Goal: Information Seeking & Learning: Obtain resource

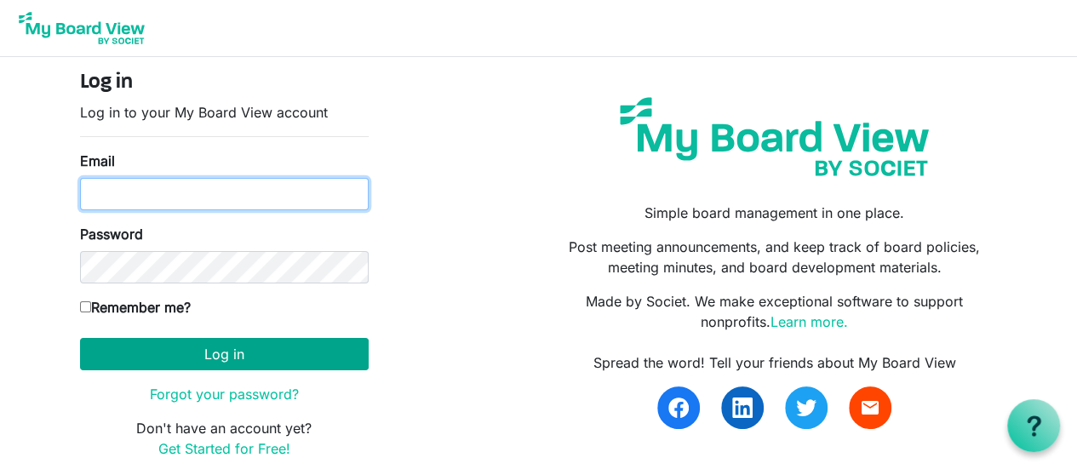
type input "[PERSON_NAME][EMAIL_ADDRESS][DOMAIN_NAME]"
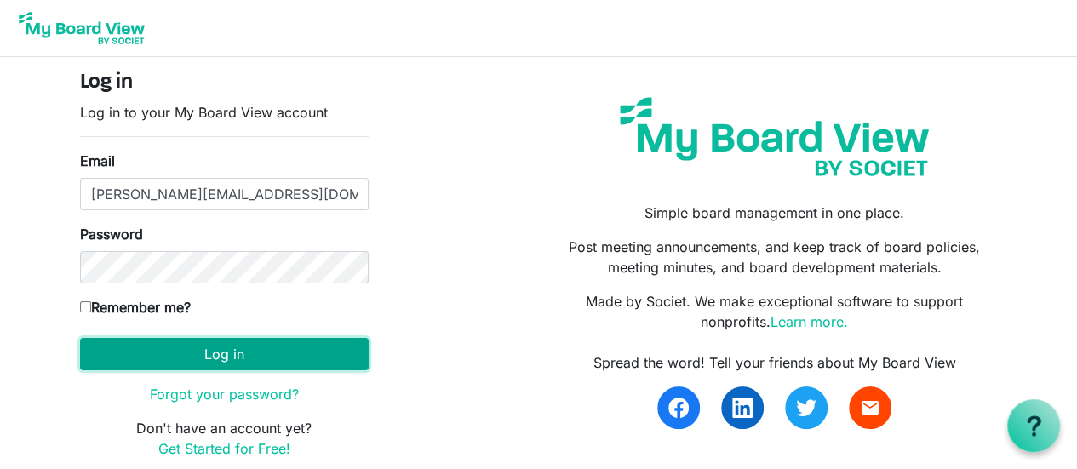
click at [192, 363] on button "Log in" at bounding box center [224, 354] width 289 height 32
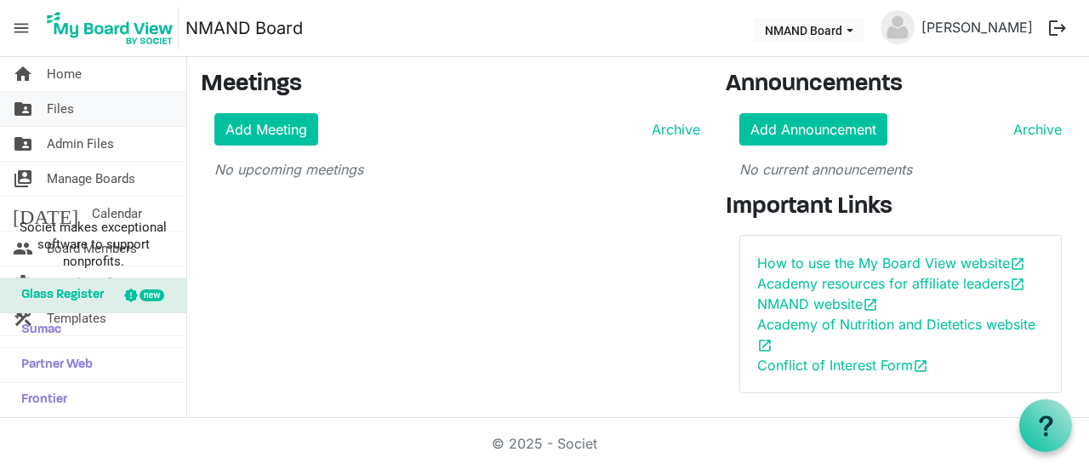
click at [87, 107] on link "folder_shared Files" at bounding box center [93, 109] width 186 height 34
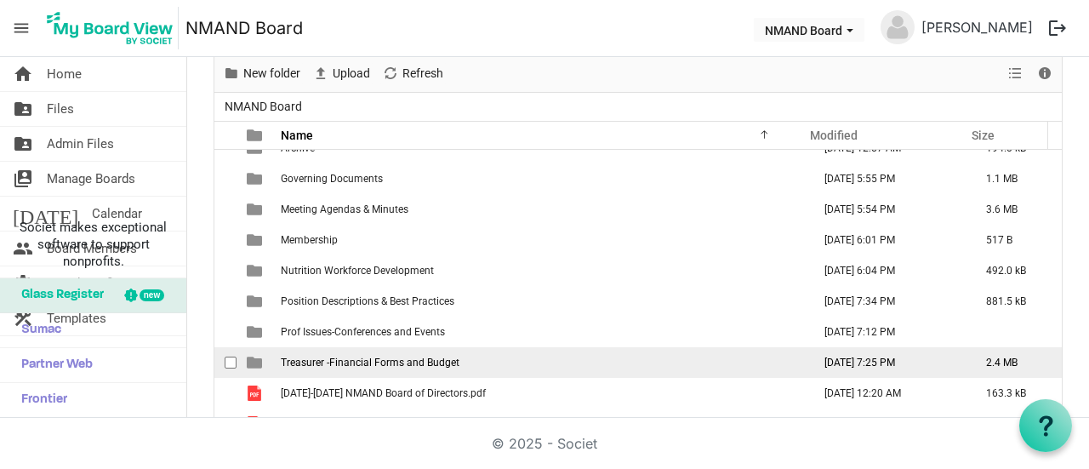
scroll to position [117, 0]
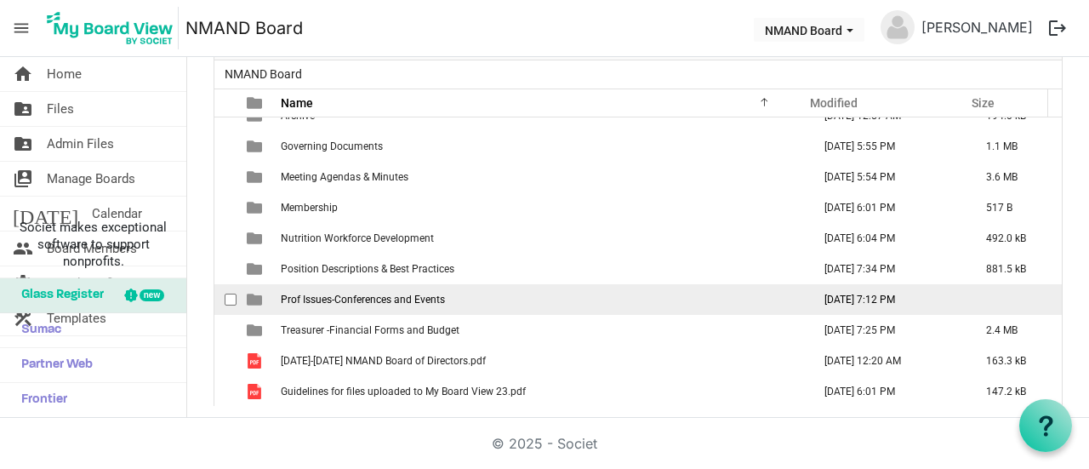
click at [317, 300] on span "Prof Issues-Conferences and Events" at bounding box center [363, 300] width 164 height 12
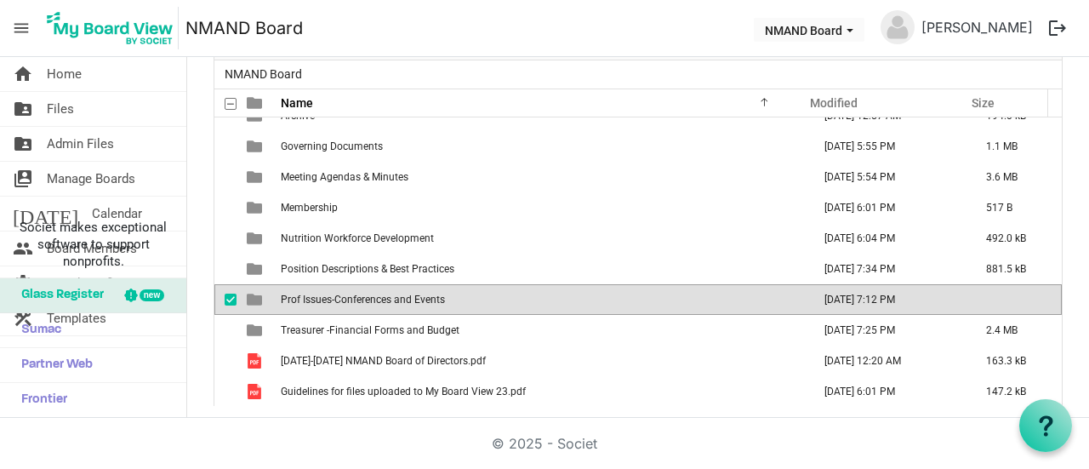
click at [317, 300] on span "Prof Issues-Conferences and Events" at bounding box center [363, 300] width 164 height 12
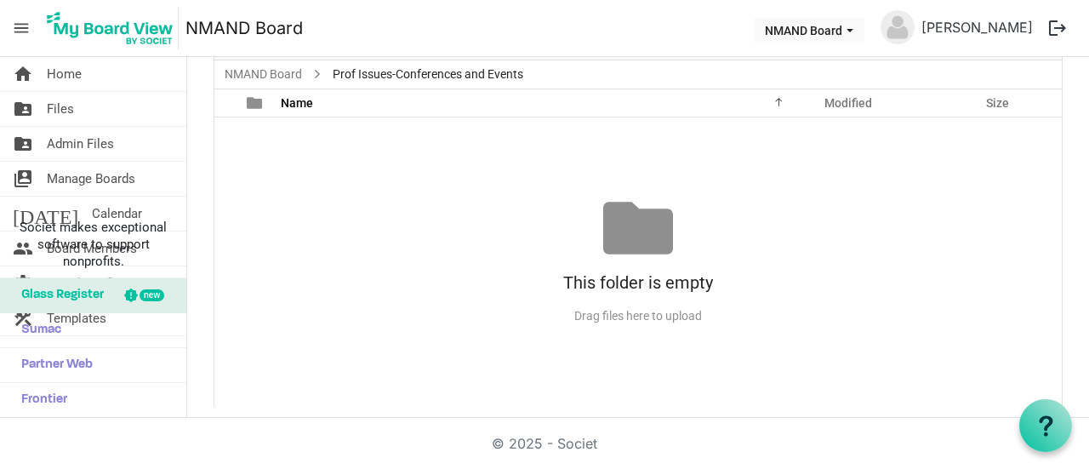
scroll to position [0, 0]
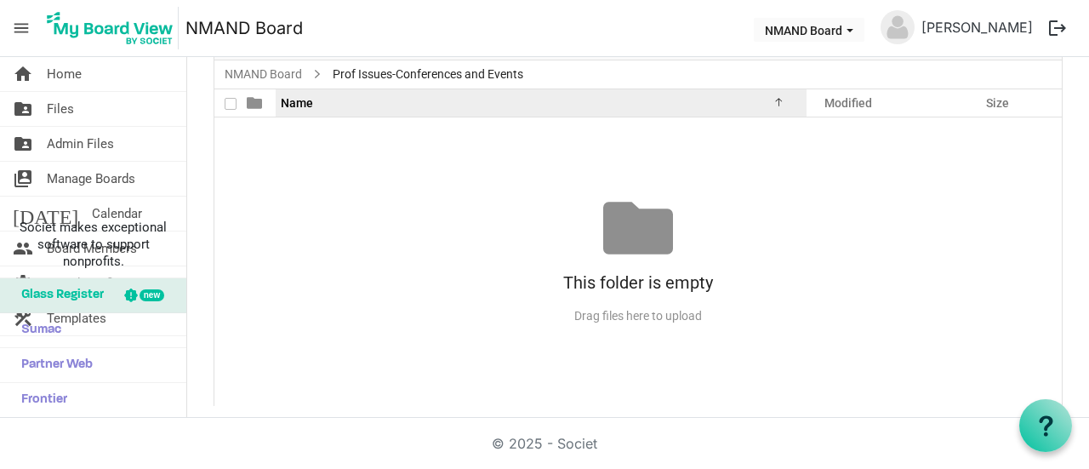
click at [765, 106] on div "Name" at bounding box center [535, 102] width 520 height 25
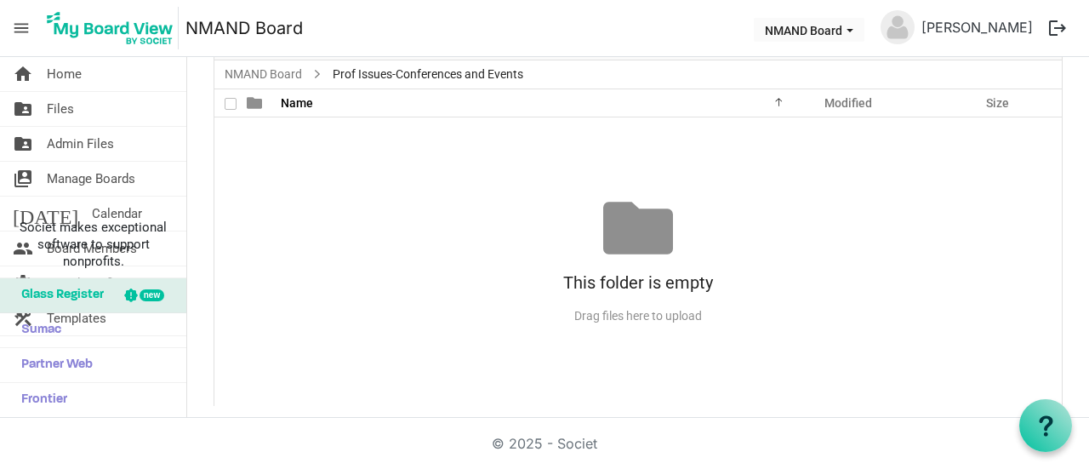
click at [234, 105] on div at bounding box center [234, 102] width 3 height 27
click at [638, 318] on div "Drag files here to upload" at bounding box center [638, 316] width 848 height 28
click at [638, 307] on div "Drag files here to upload" at bounding box center [638, 316] width 848 height 28
click at [81, 111] on link "folder_shared Files" at bounding box center [93, 109] width 186 height 34
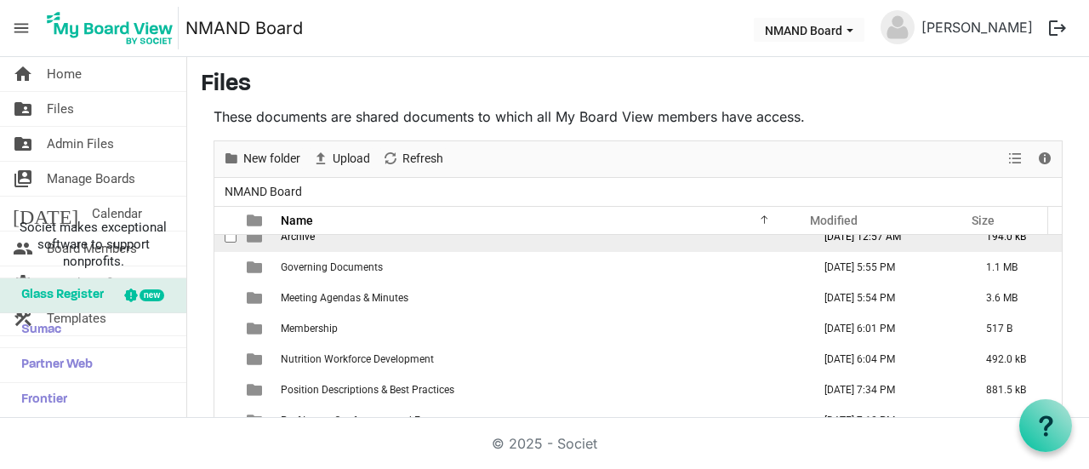
scroll to position [17, 0]
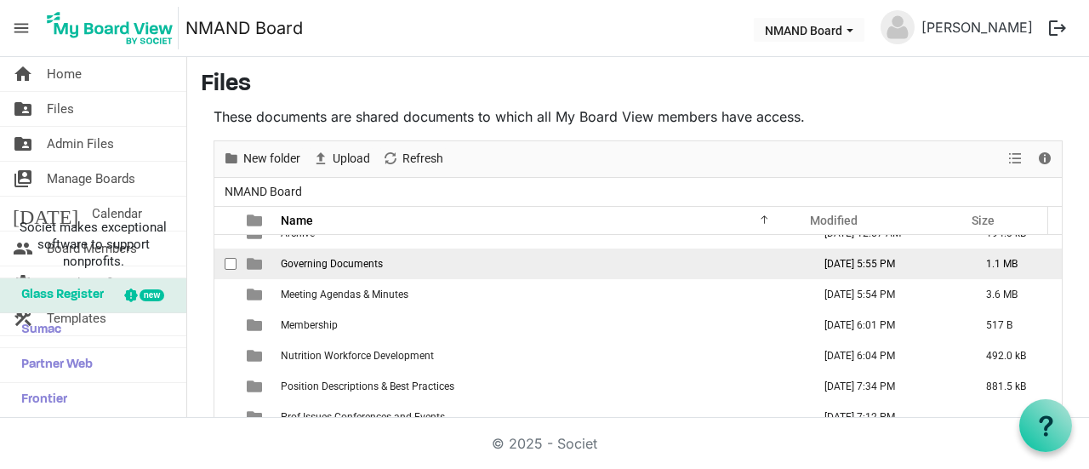
click at [363, 258] on span "Governing Documents" at bounding box center [332, 264] width 102 height 12
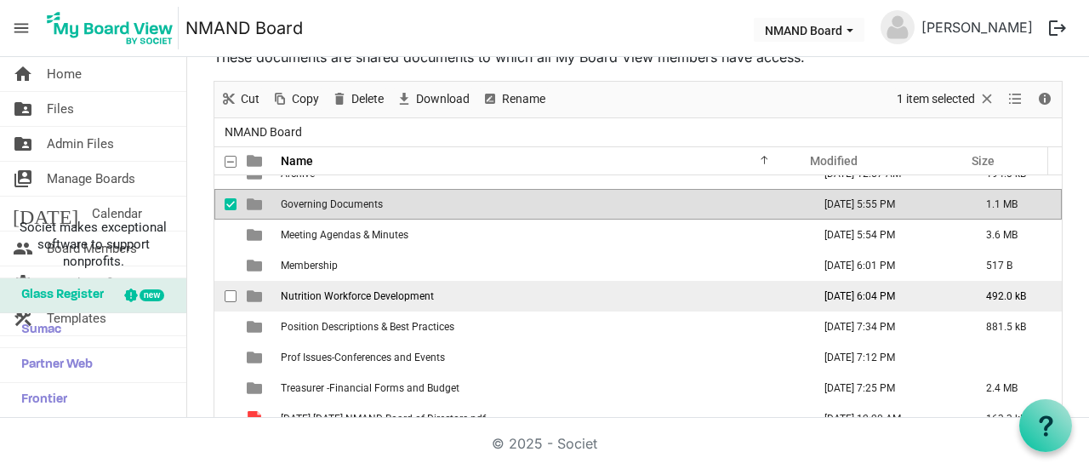
scroll to position [85, 0]
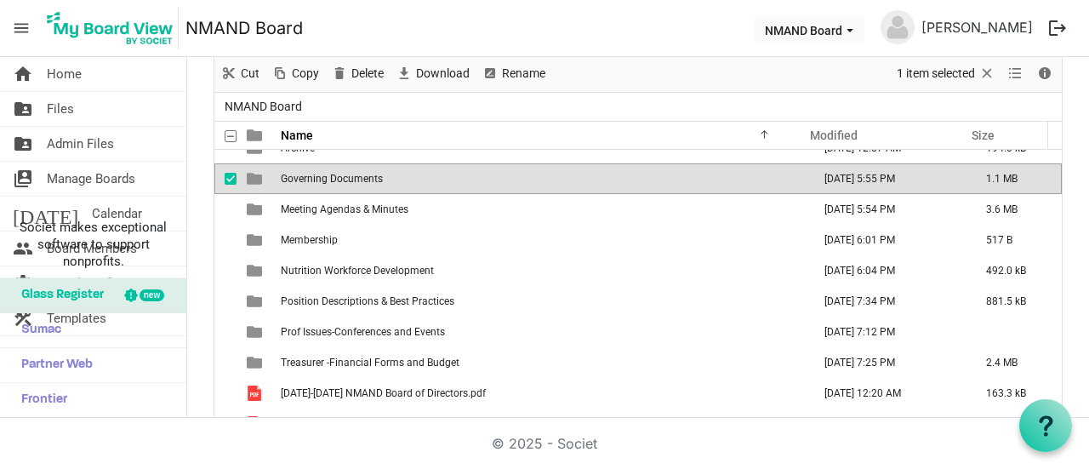
click at [251, 179] on span "is template cell column header type" at bounding box center [254, 178] width 15 height 15
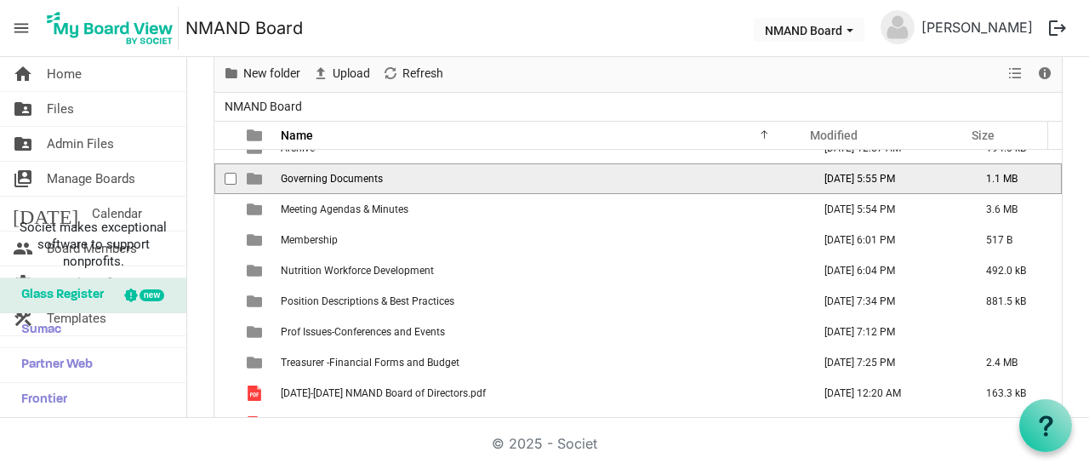
click at [251, 179] on span "is template cell column header type" at bounding box center [254, 178] width 15 height 15
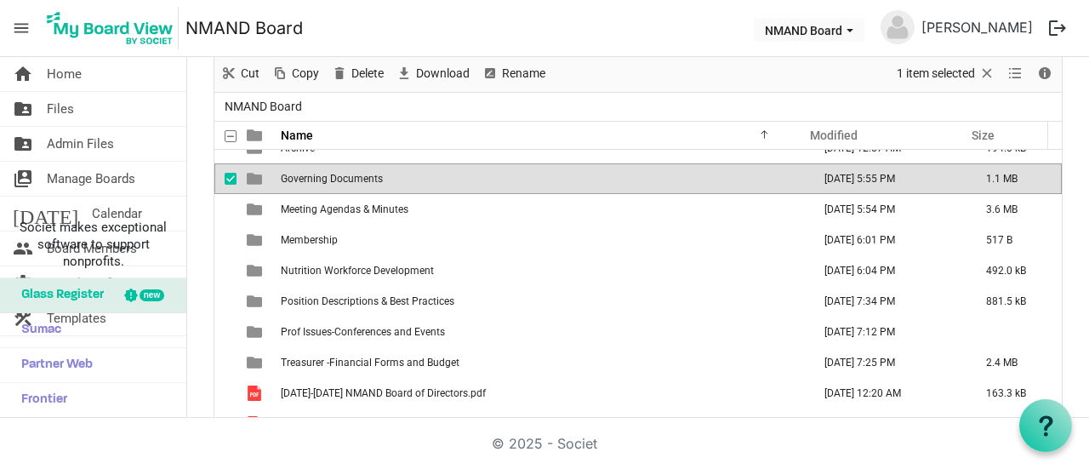
click at [370, 180] on span "Governing Documents" at bounding box center [332, 179] width 102 height 12
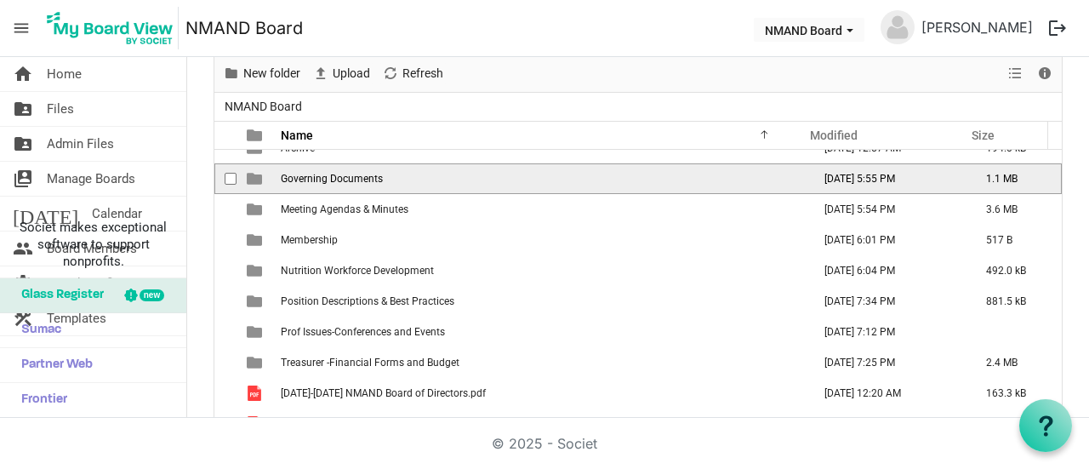
click at [369, 180] on span "Governing Documents" at bounding box center [332, 179] width 102 height 12
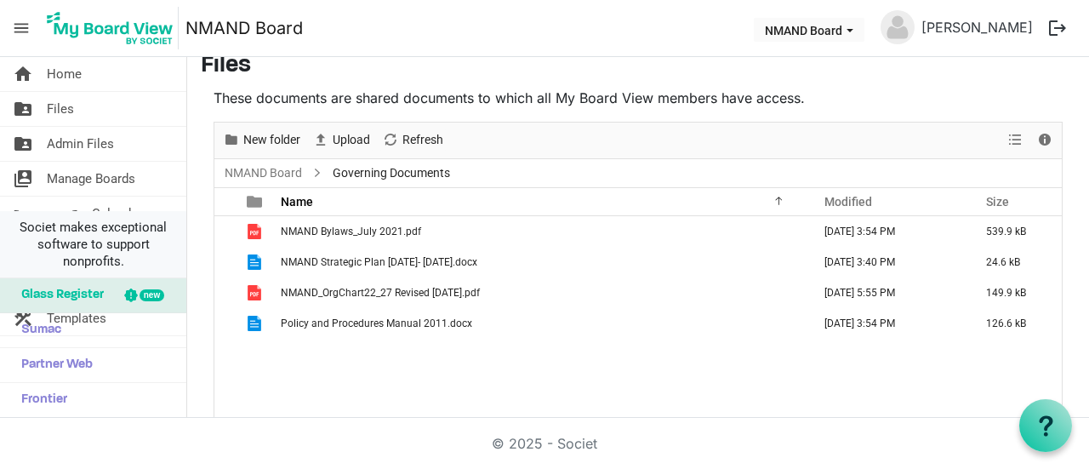
scroll to position [0, 0]
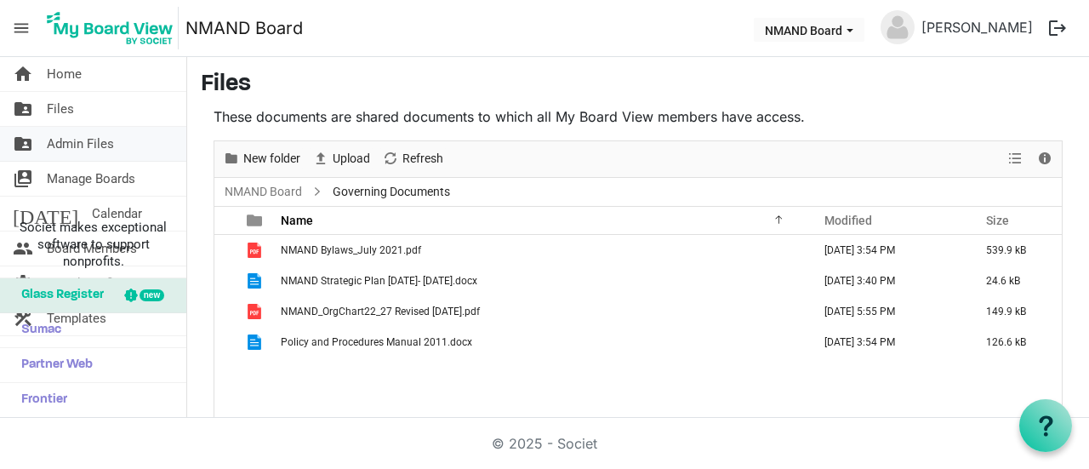
click at [107, 140] on span "Admin Files" at bounding box center [80, 144] width 67 height 34
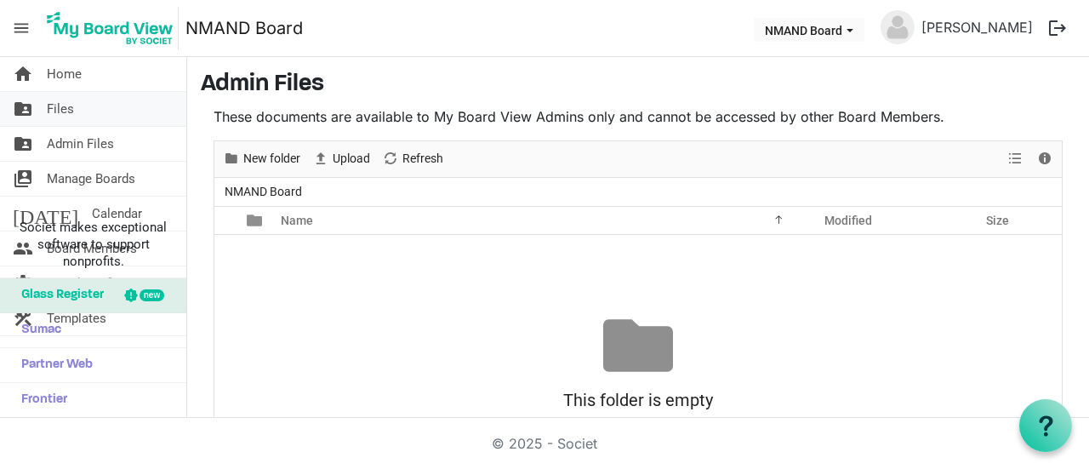
click at [71, 100] on span "Files" at bounding box center [60, 109] width 27 height 34
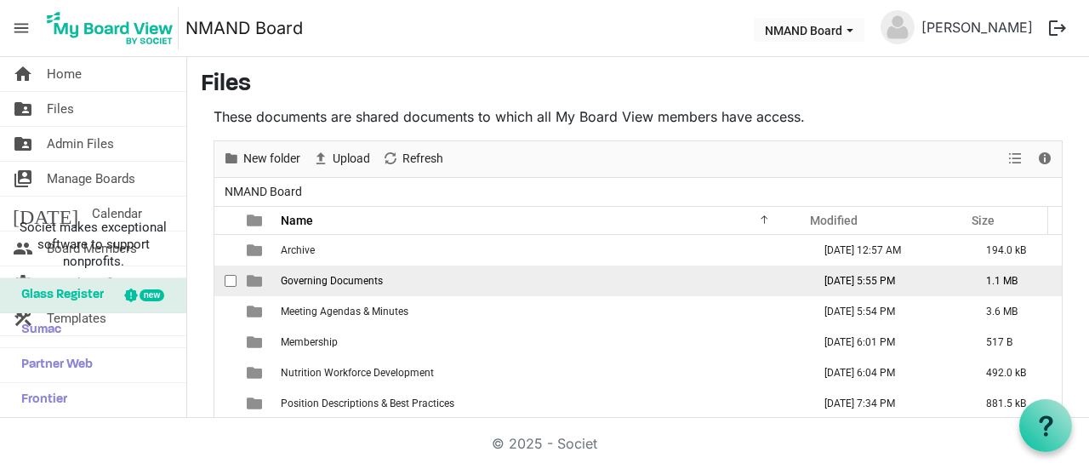
click at [339, 275] on span "Governing Documents" at bounding box center [332, 281] width 102 height 12
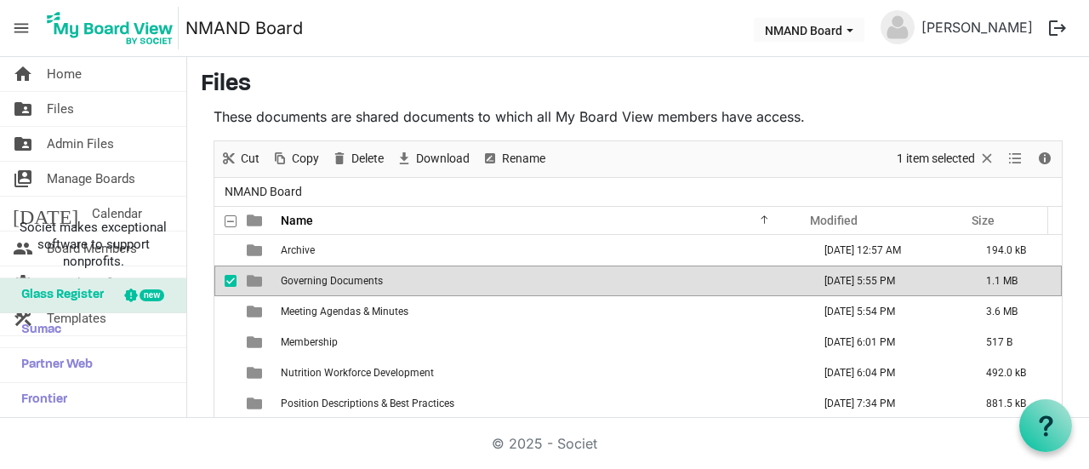
click at [339, 275] on span "Governing Documents" at bounding box center [332, 281] width 102 height 12
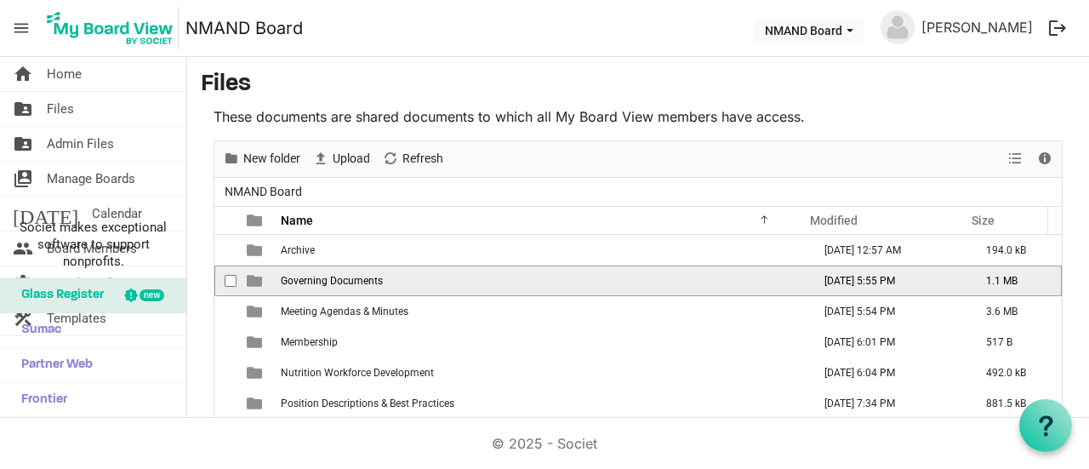
click at [339, 275] on span "Governing Documents" at bounding box center [332, 281] width 102 height 12
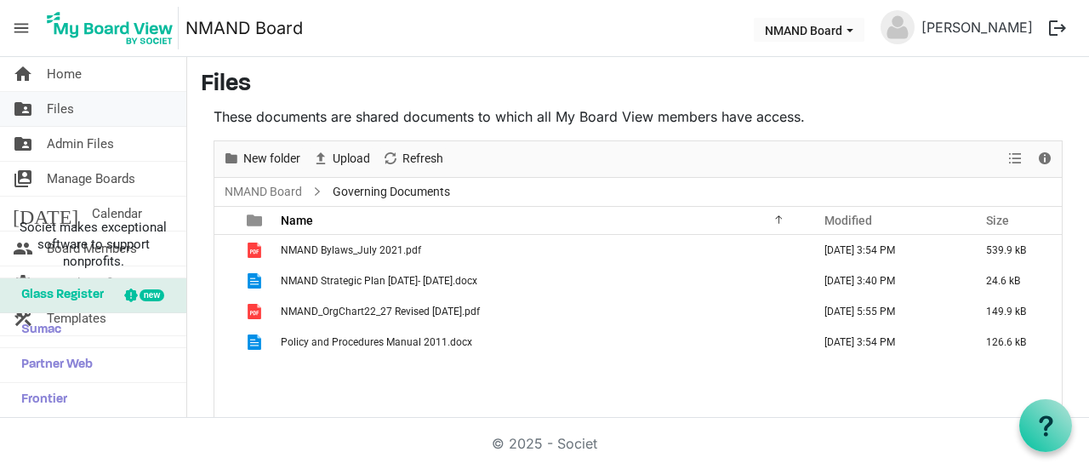
click at [78, 105] on link "folder_shared Files" at bounding box center [93, 109] width 186 height 34
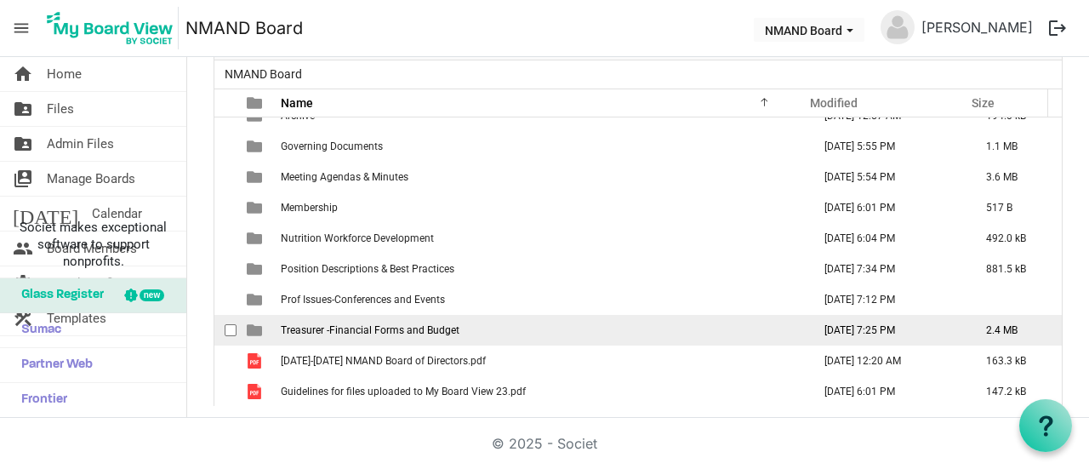
scroll to position [17, 0]
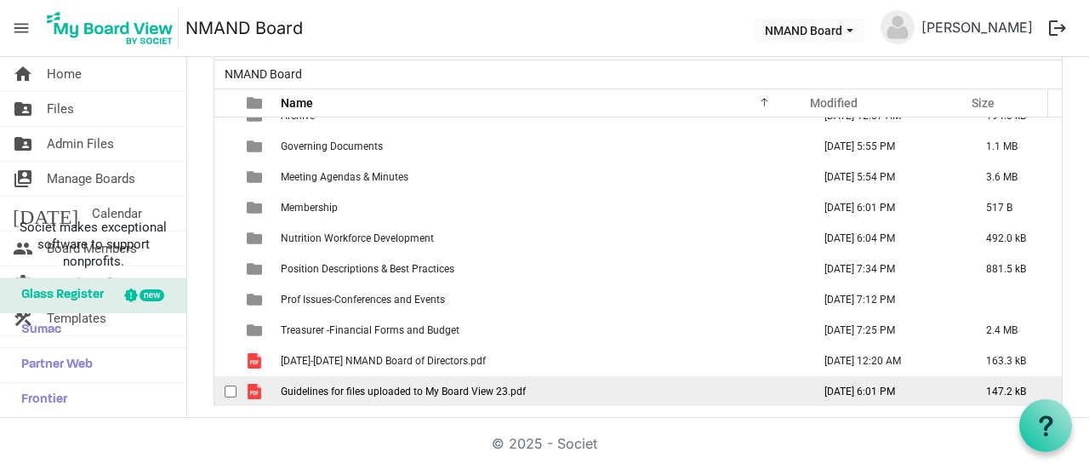
click at [397, 392] on span "Guidelines for files uploaded to My Board View 23.pdf" at bounding box center [403, 392] width 245 height 12
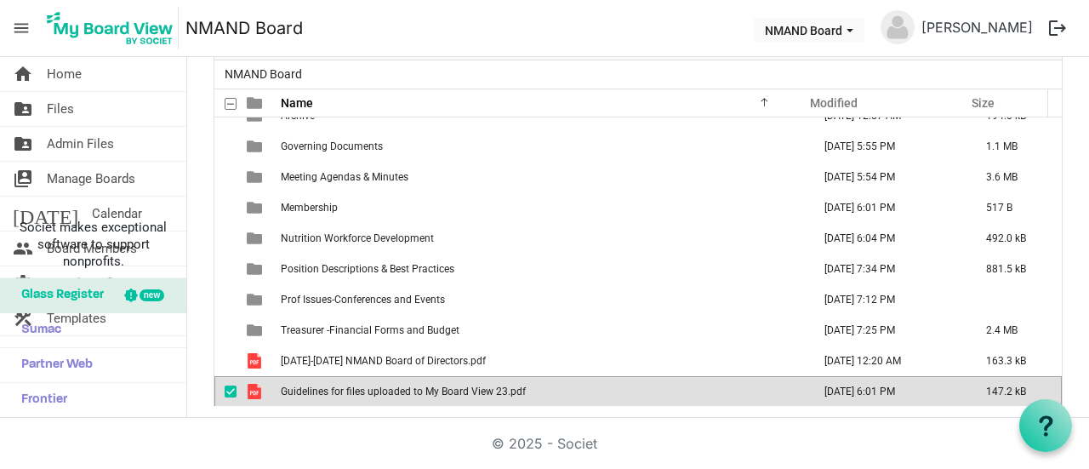
click at [397, 392] on span "Guidelines for files uploaded to My Board View 23.pdf" at bounding box center [403, 392] width 245 height 12
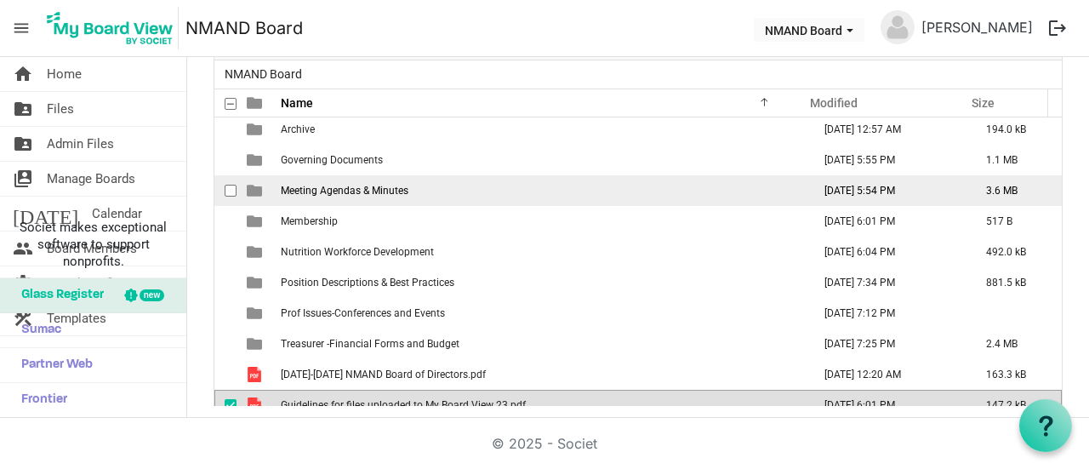
scroll to position [0, 0]
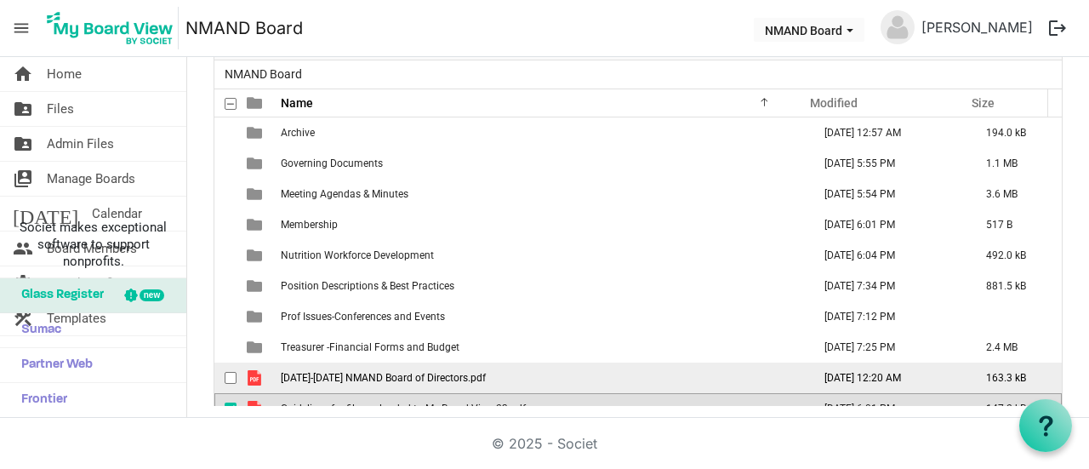
click at [408, 373] on span "[DATE]-[DATE] NMAND Board of Directors.pdf" at bounding box center [383, 378] width 205 height 12
click at [408, 373] on span "2025-2026 NMAND Board of Directors.pdf" at bounding box center [383, 378] width 205 height 12
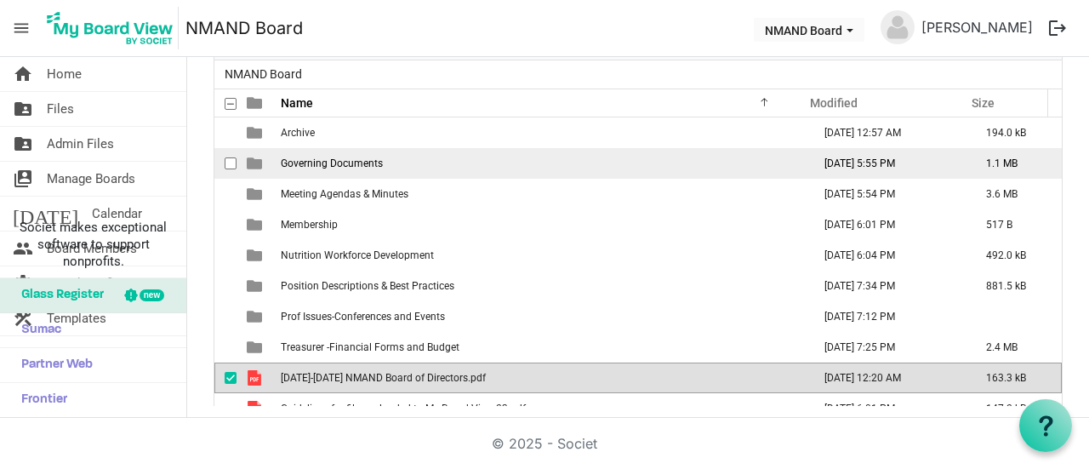
click at [377, 167] on span "Governing Documents" at bounding box center [332, 163] width 102 height 12
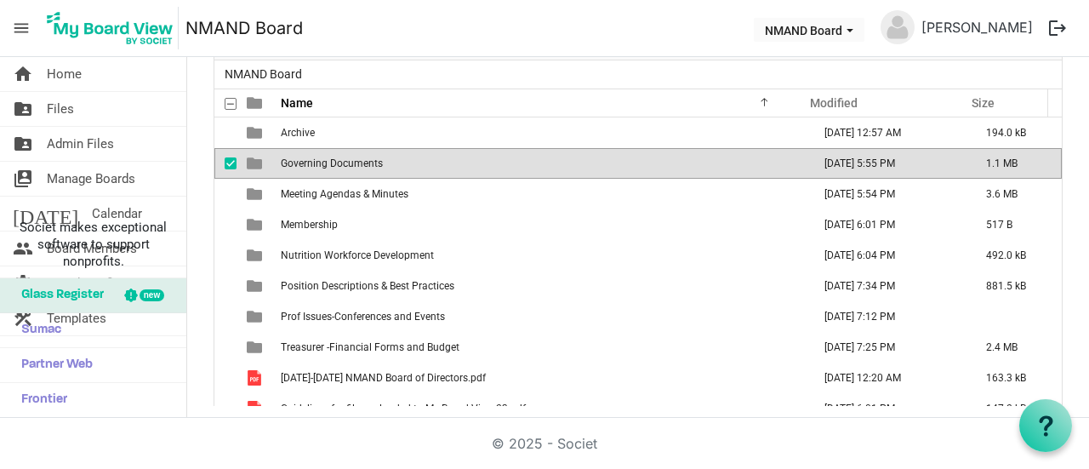
click at [377, 167] on span "Governing Documents" at bounding box center [332, 163] width 102 height 12
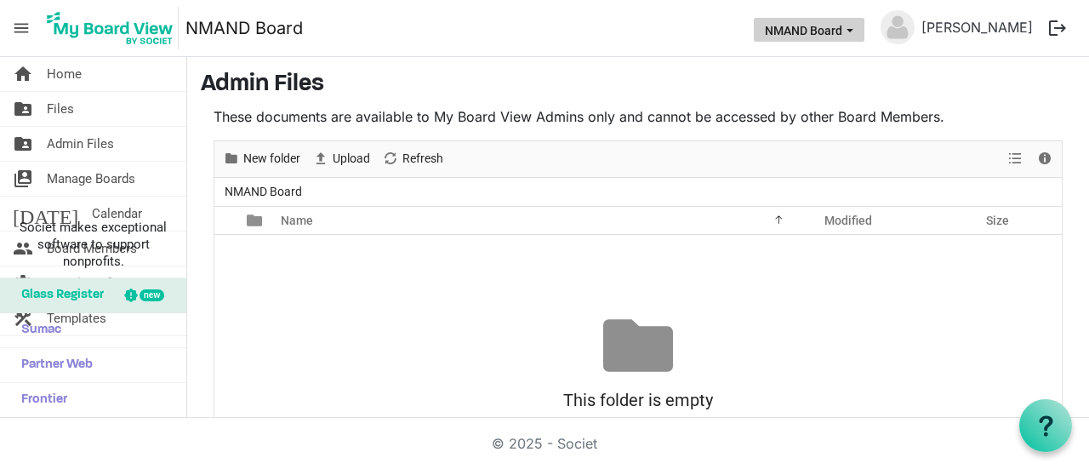
click at [858, 27] on span "NMAND Board dropdownbutton" at bounding box center [850, 30] width 15 height 7
click at [688, 55] on nav "menu NMAND Board NMAND Board Shannon Bares logout" at bounding box center [544, 28] width 1089 height 57
click at [80, 116] on link "folder_shared Files" at bounding box center [93, 109] width 186 height 34
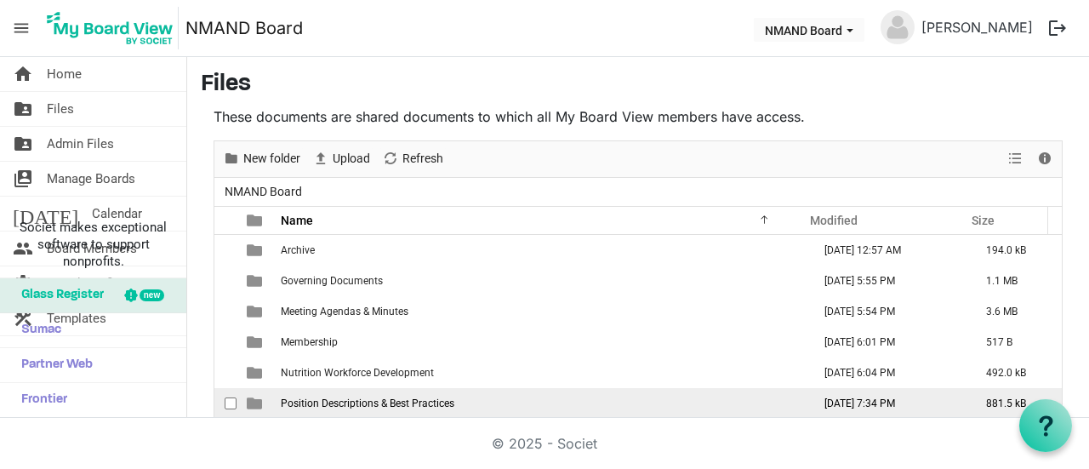
click at [432, 399] on span "Position Descriptions & Best Practices" at bounding box center [368, 403] width 174 height 12
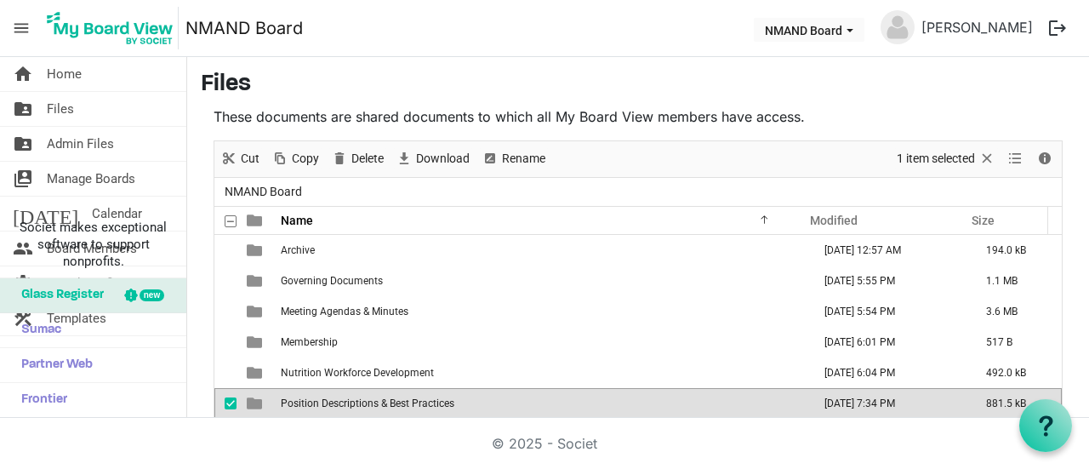
click at [432, 399] on span "Position Descriptions & Best Practices" at bounding box center [368, 403] width 174 height 12
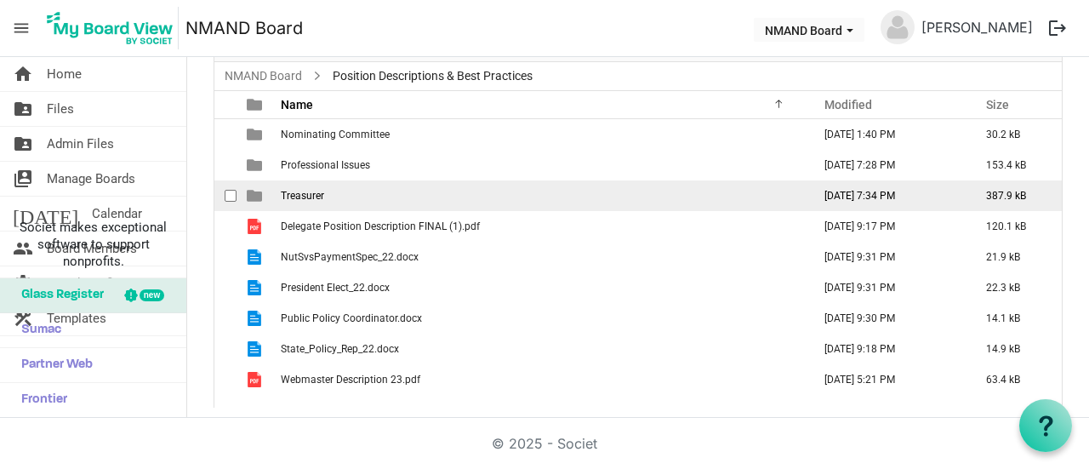
scroll to position [117, 0]
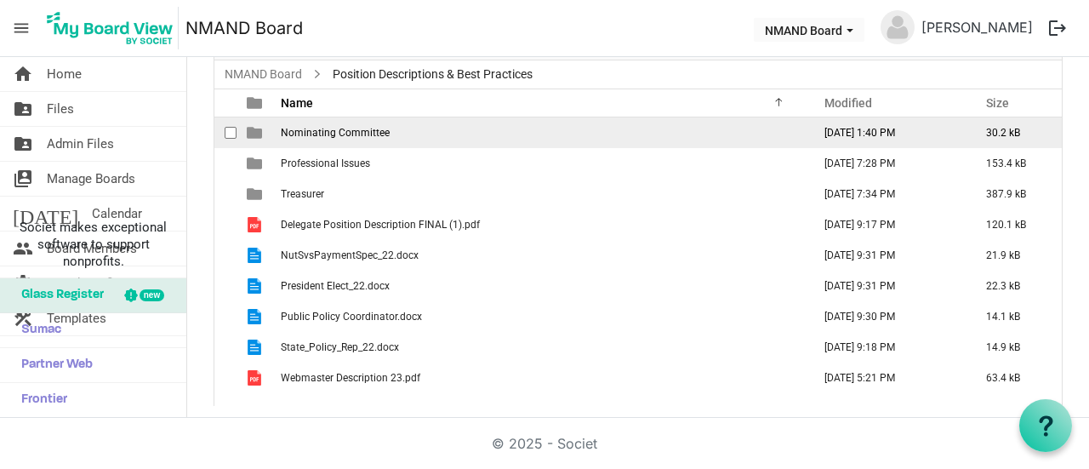
click at [341, 135] on span "Nominating Committee" at bounding box center [335, 133] width 109 height 12
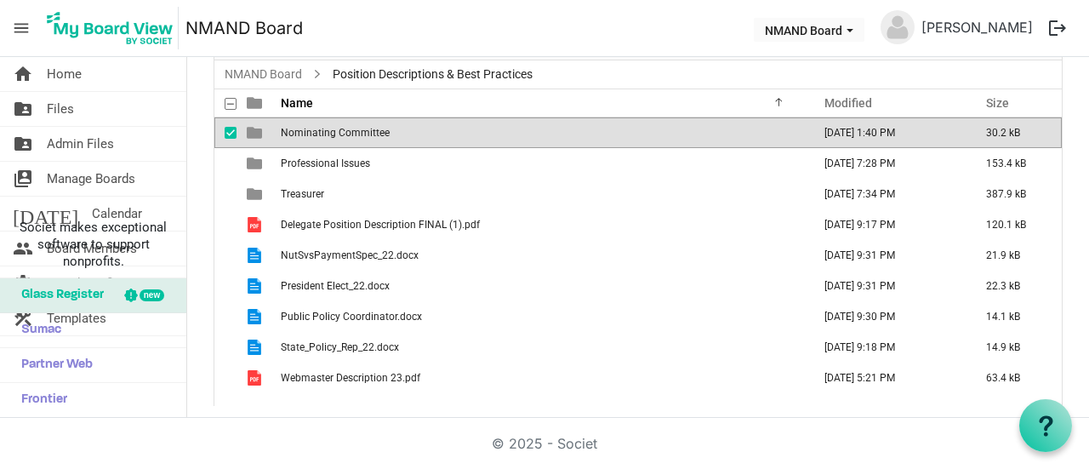
click at [341, 135] on span "Nominating Committee" at bounding box center [335, 133] width 109 height 12
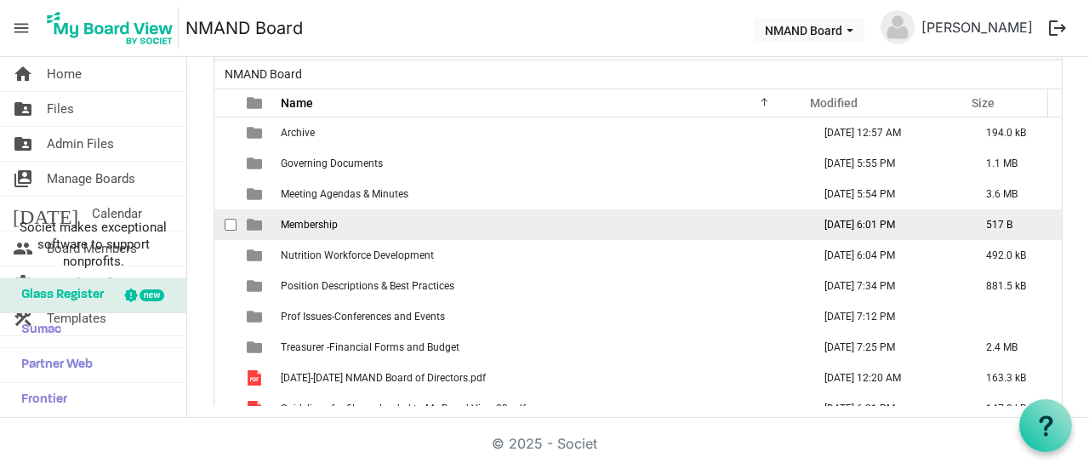
click at [320, 224] on span "Membership" at bounding box center [309, 225] width 57 height 12
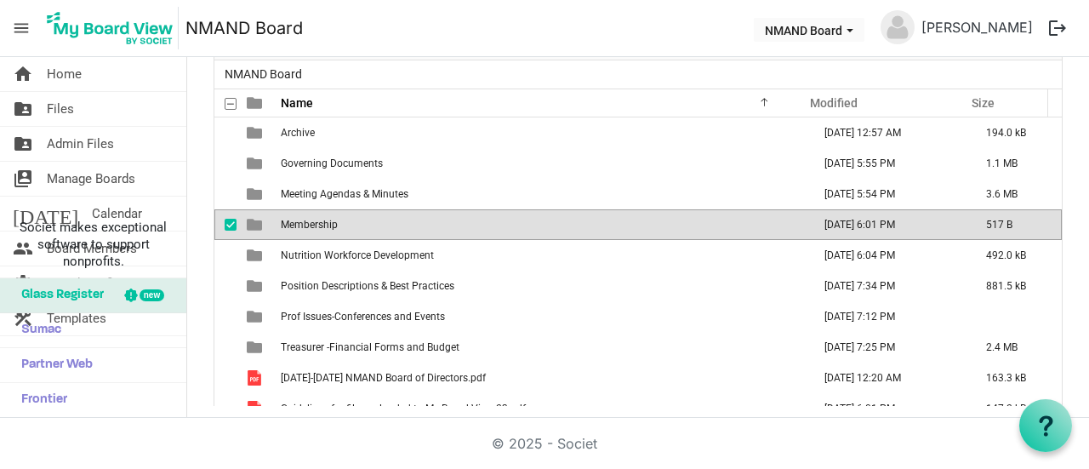
click at [320, 224] on span "Membership" at bounding box center [309, 225] width 57 height 12
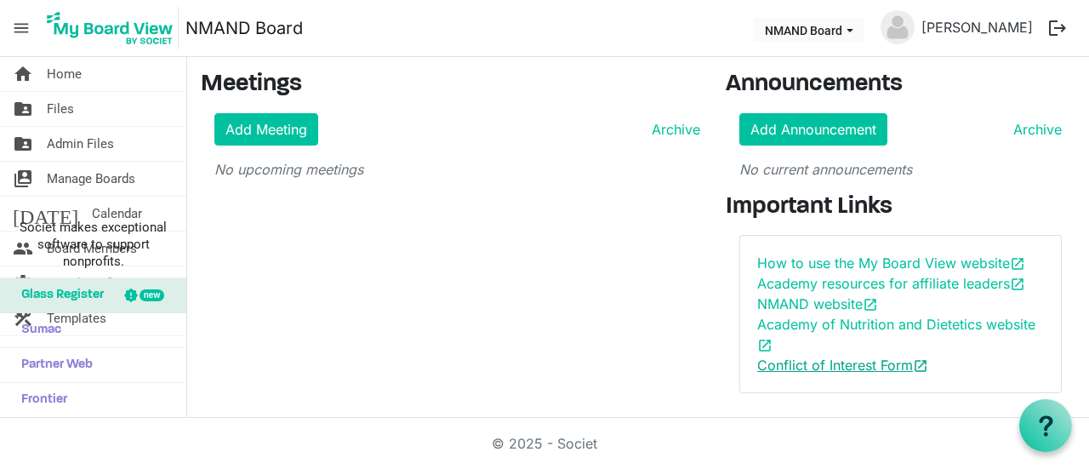
click at [821, 365] on link "Conflict of Interest Form open_in_new" at bounding box center [843, 365] width 171 height 17
click at [66, 97] on span "Files" at bounding box center [60, 109] width 27 height 34
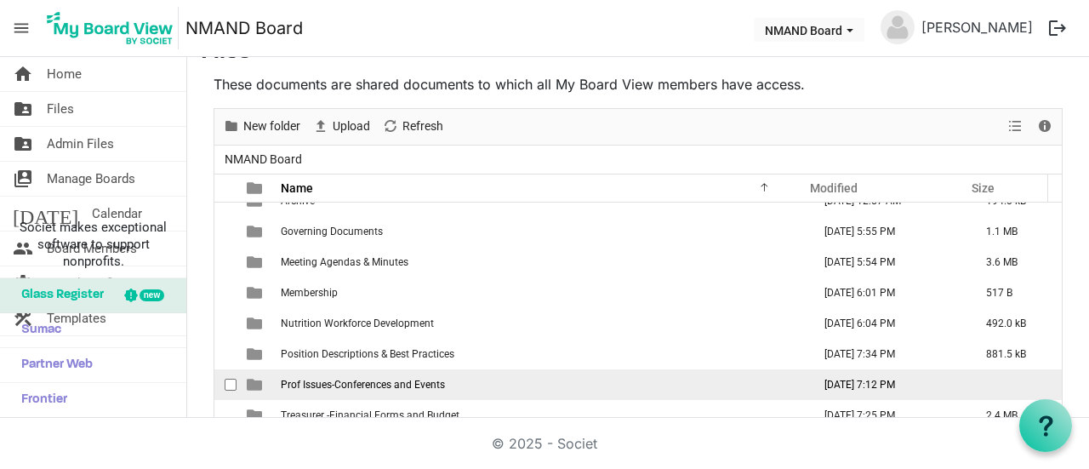
scroll to position [117, 0]
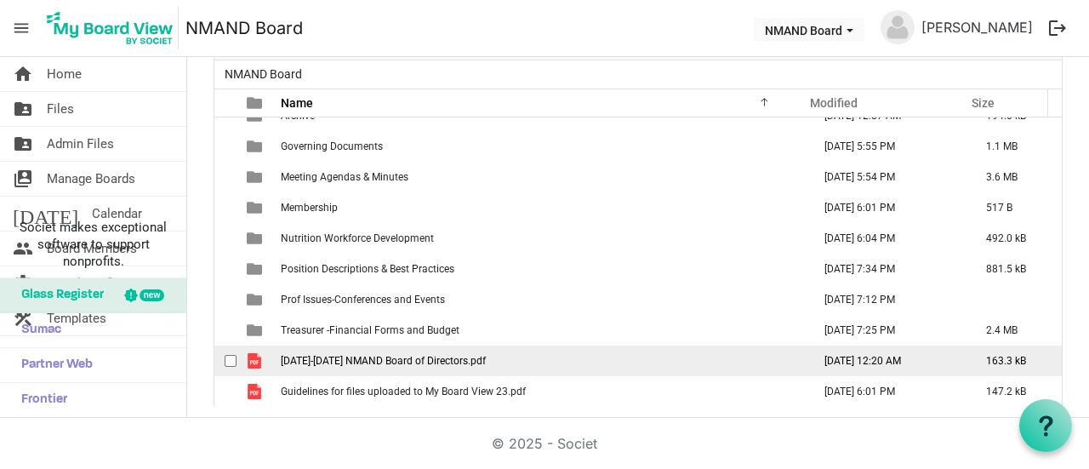
click at [441, 358] on span "[DATE]-[DATE] NMAND Board of Directors.pdf" at bounding box center [383, 361] width 205 height 12
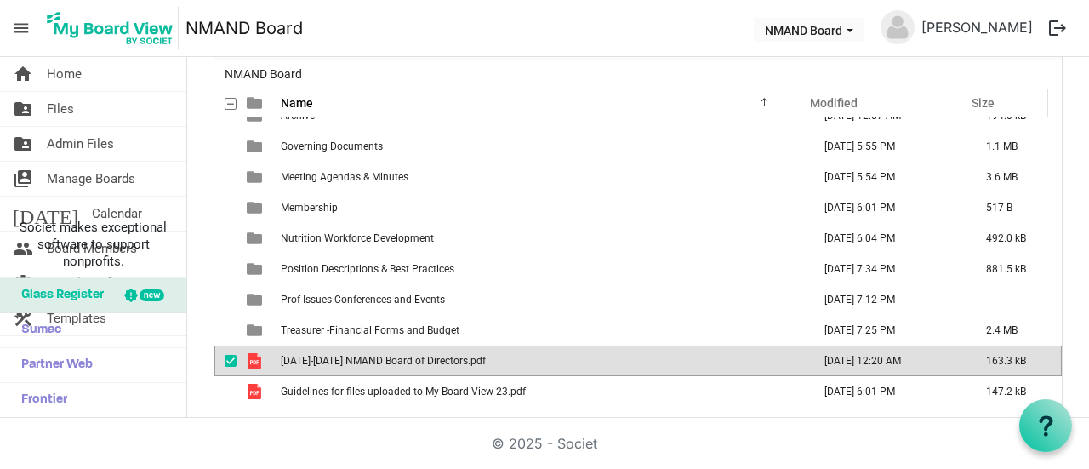
click at [441, 358] on span "[DATE]-[DATE] NMAND Board of Directors.pdf" at bounding box center [383, 361] width 205 height 12
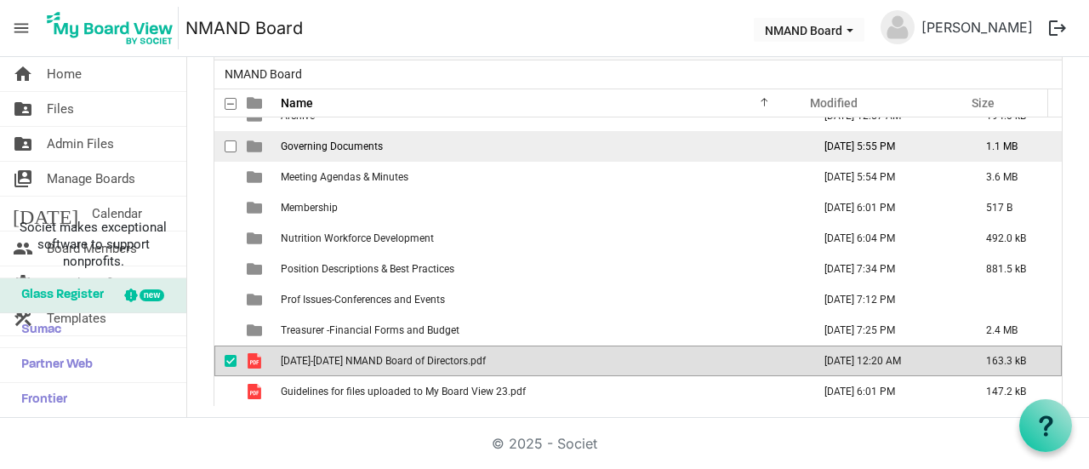
click at [340, 144] on span "Governing Documents" at bounding box center [332, 146] width 102 height 12
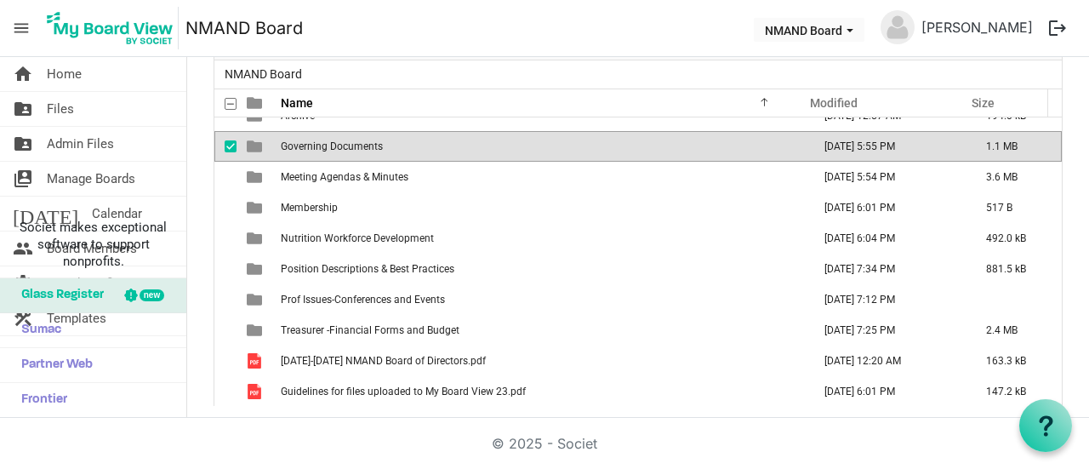
click at [340, 144] on span "Governing Documents" at bounding box center [332, 146] width 102 height 12
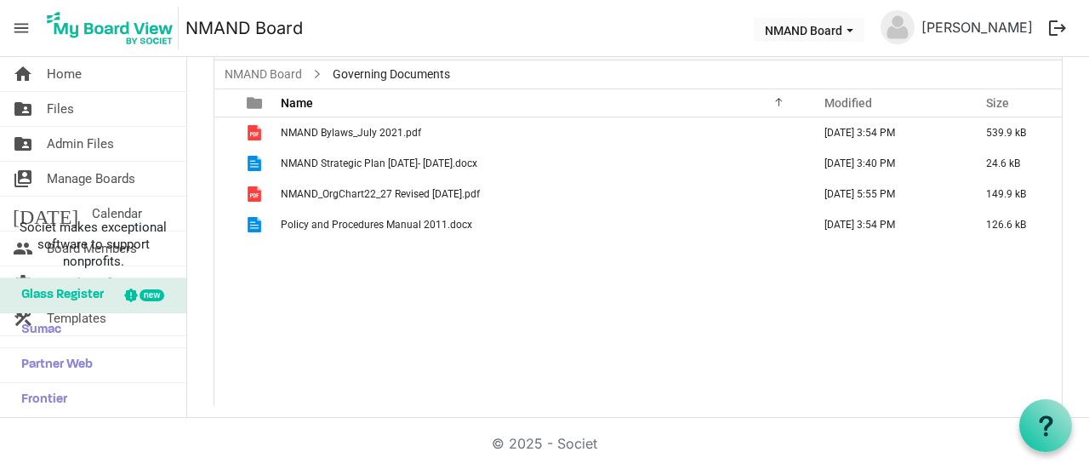
scroll to position [0, 0]
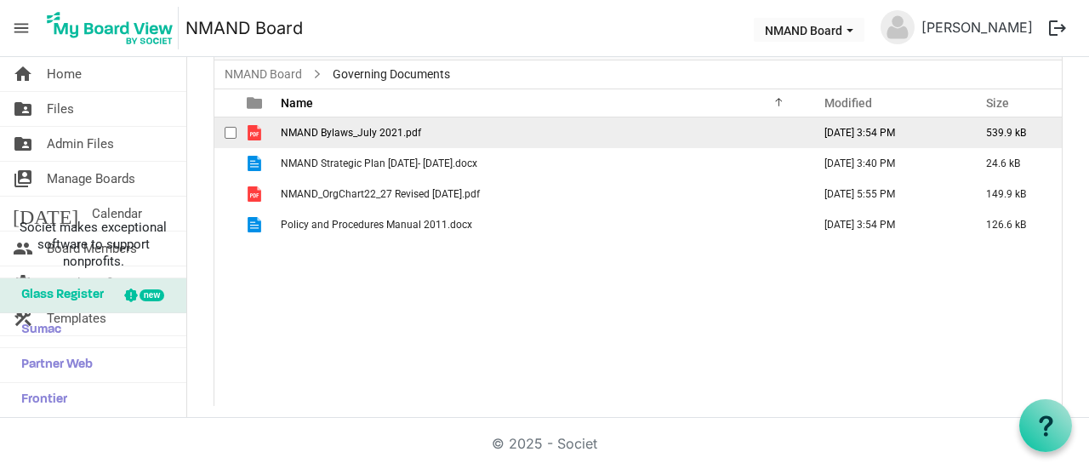
click at [359, 131] on span "NMAND Bylaws_July 2021.pdf" at bounding box center [351, 133] width 140 height 12
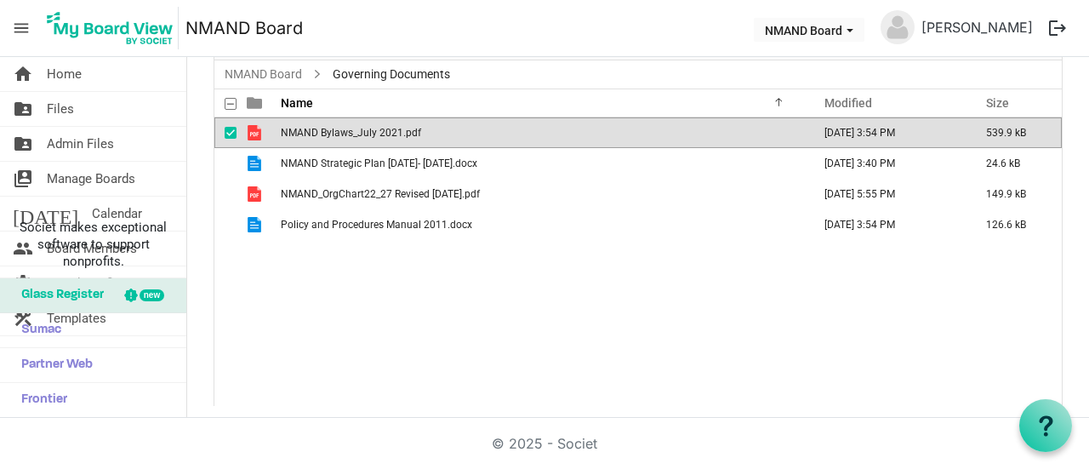
click at [359, 131] on span "NMAND Bylaws_July 2021.pdf" at bounding box center [351, 133] width 140 height 12
